Goal: Use online tool/utility: Use online tool/utility

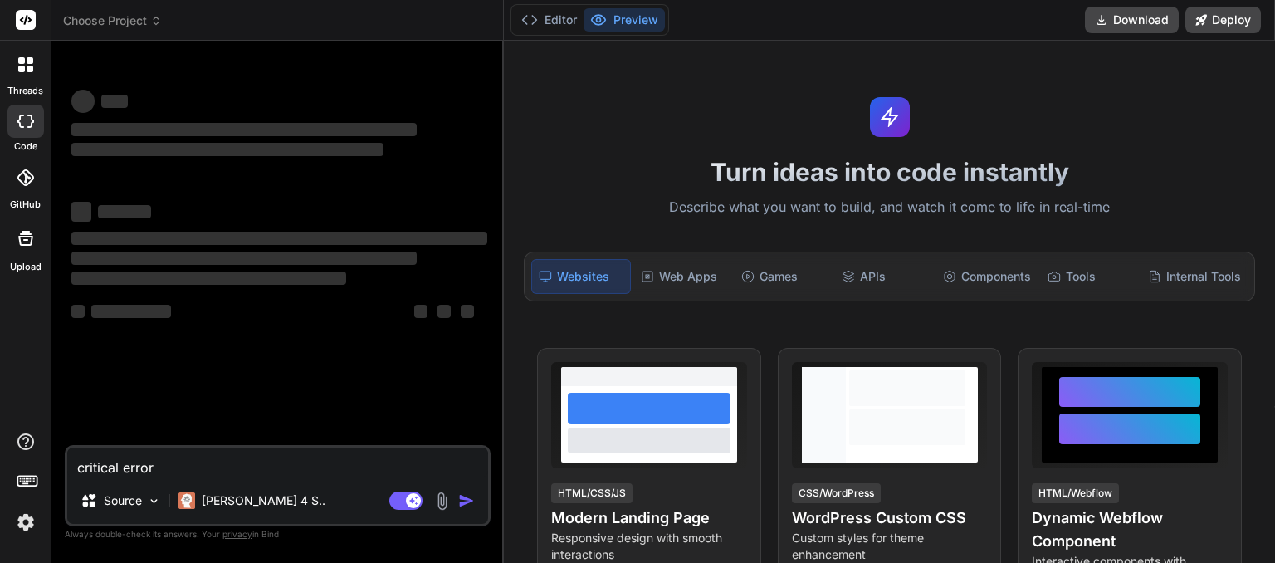
drag, startPoint x: 99, startPoint y: 449, endPoint x: 7, endPoint y: 432, distance: 93.0
click at [67, 447] on textarea "critical error" at bounding box center [277, 462] width 421 height 30
type textarea "x"
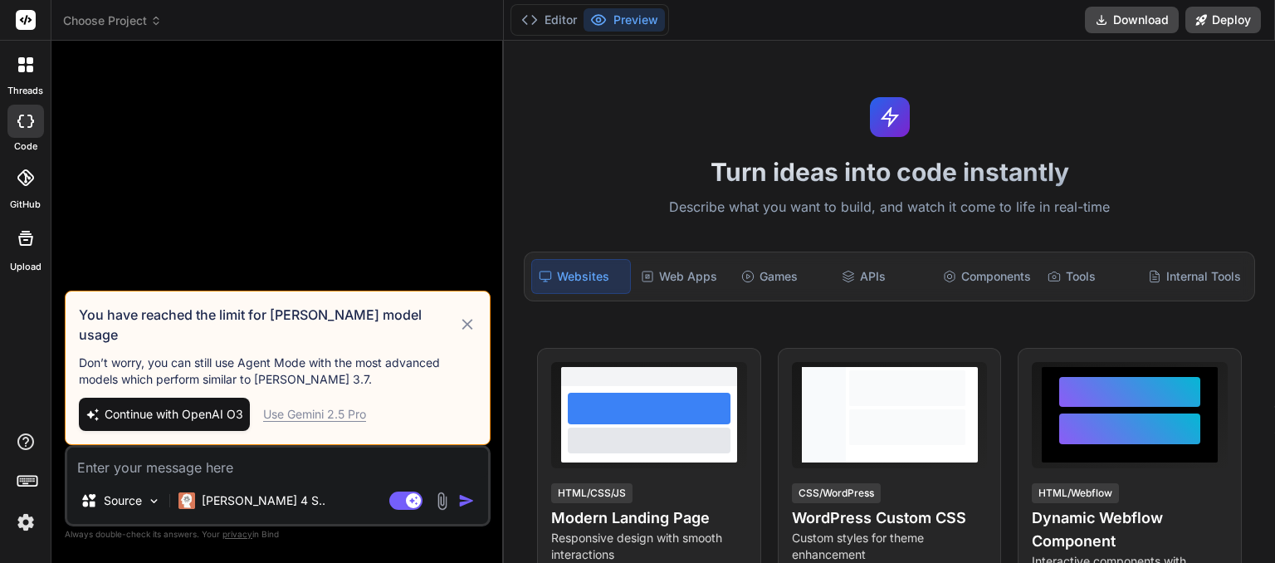
type textarea "x"
click at [161, 15] on span "Choose Project" at bounding box center [112, 20] width 99 height 17
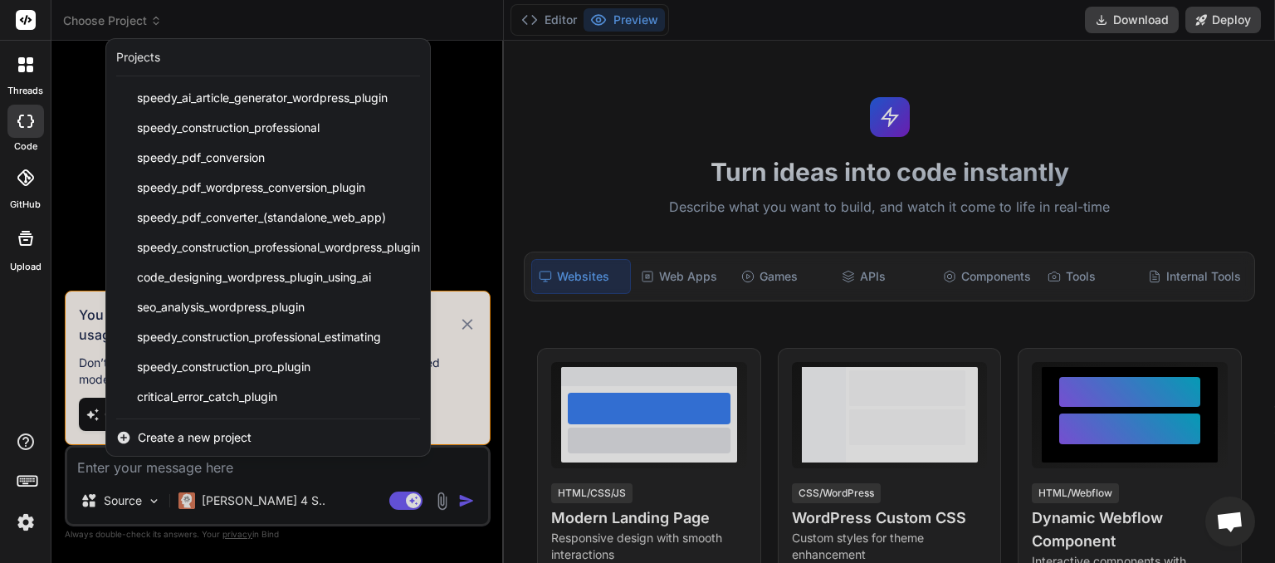
click at [221, 21] on div at bounding box center [637, 281] width 1275 height 563
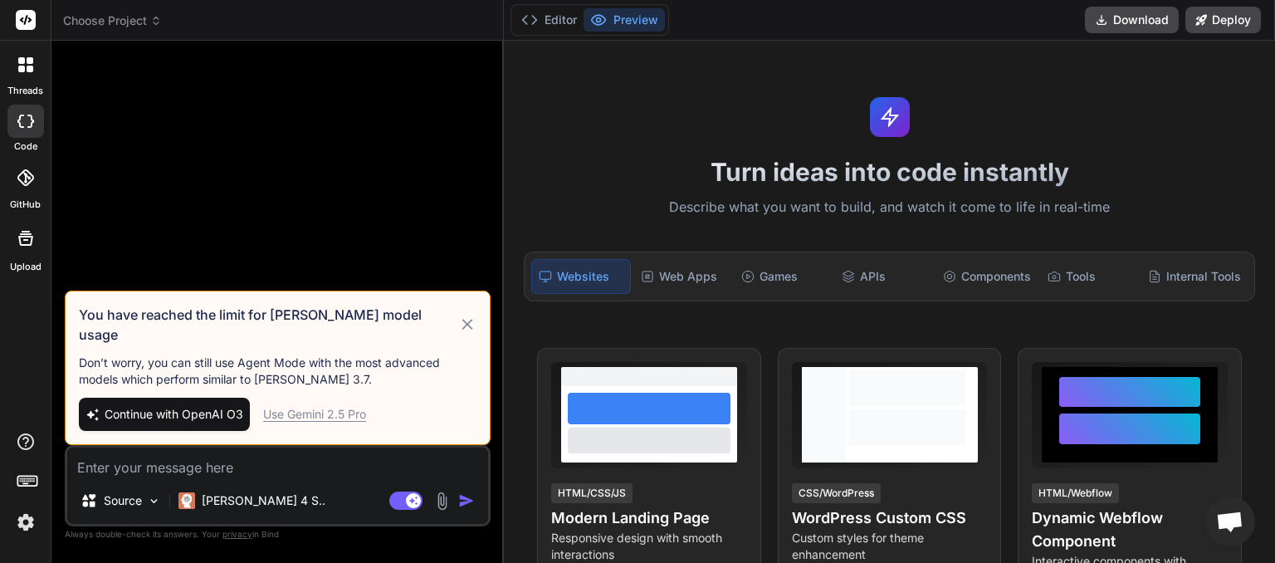
click at [469, 330] on icon at bounding box center [466, 324] width 11 height 11
type textarea "x"
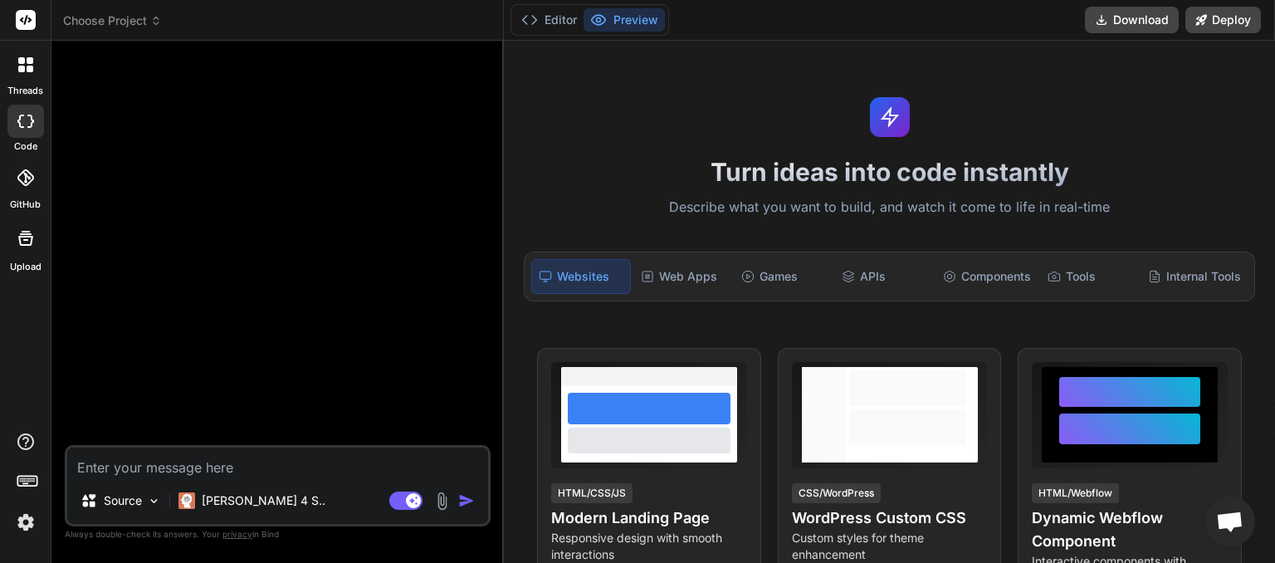
click at [159, 22] on icon at bounding box center [156, 23] width 5 height 2
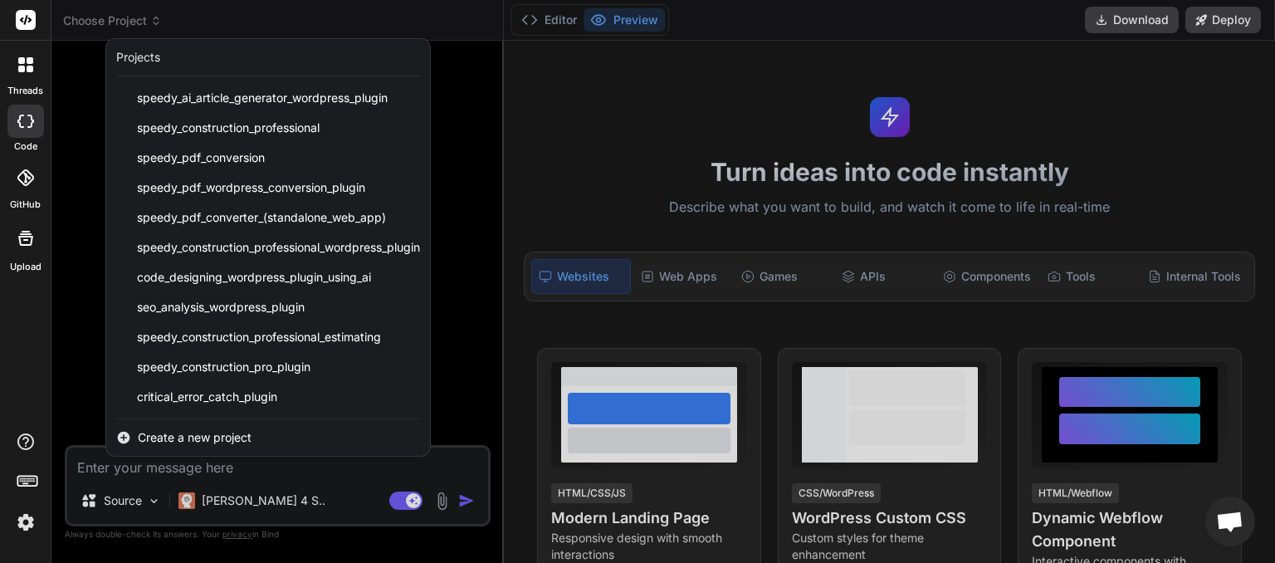
click at [200, 438] on span "Create a new project" at bounding box center [195, 437] width 114 height 17
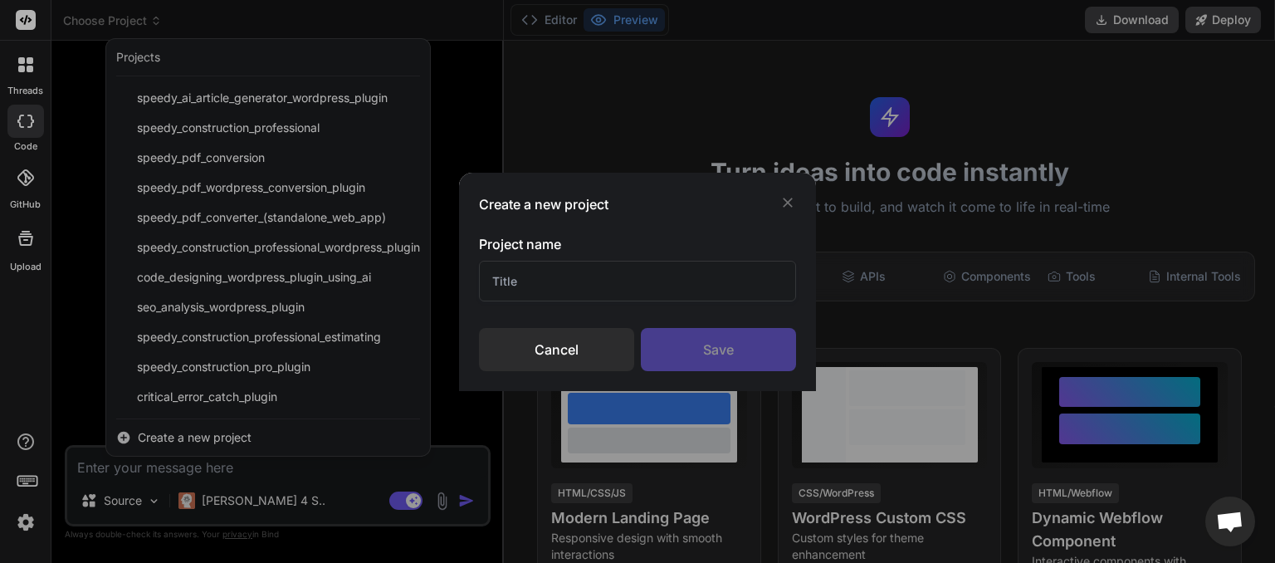
click at [507, 276] on input "text" at bounding box center [637, 281] width 317 height 41
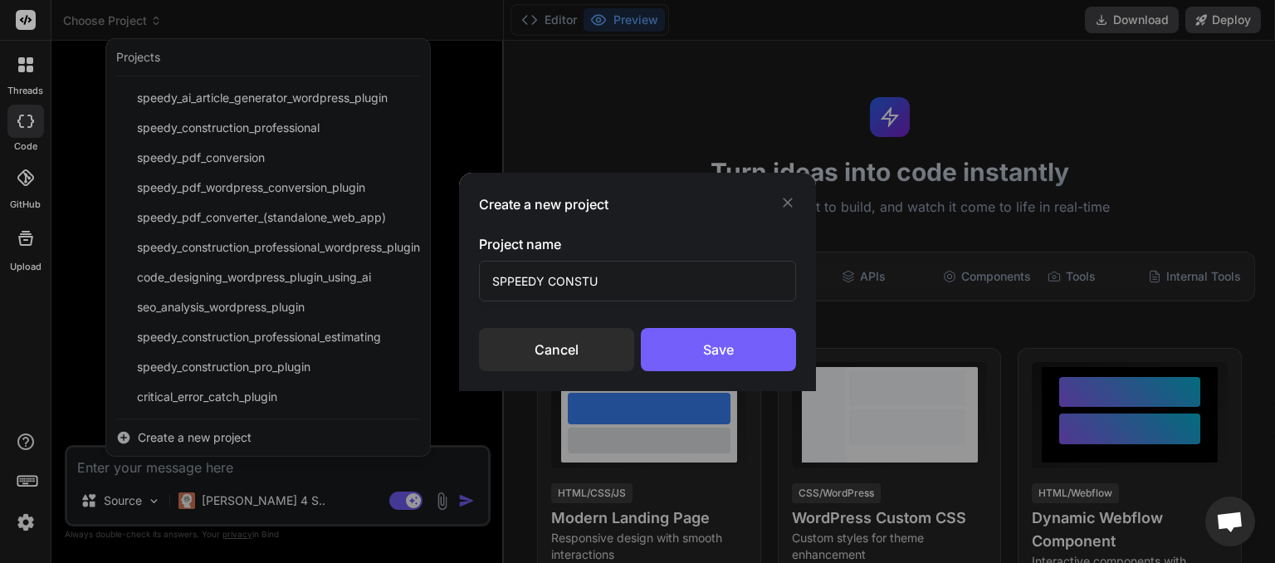
type input "SPPEEDY CONSTU"
click at [559, 344] on div "Cancel" at bounding box center [556, 349] width 155 height 43
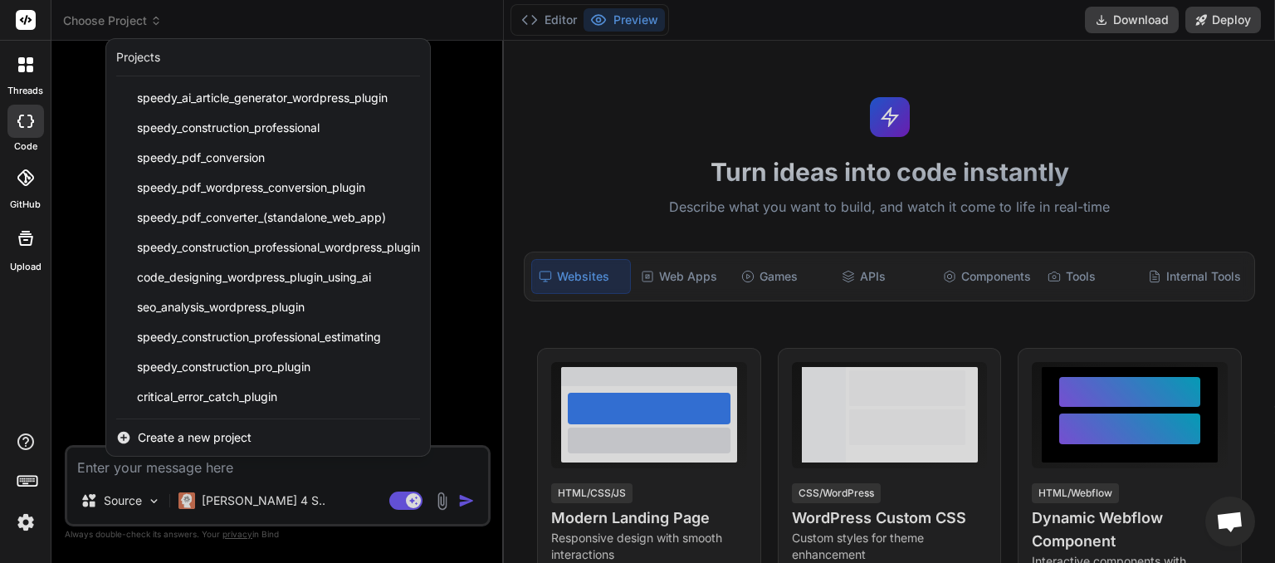
click at [448, 21] on div at bounding box center [637, 281] width 1275 height 563
